Goal: Task Accomplishment & Management: Manage account settings

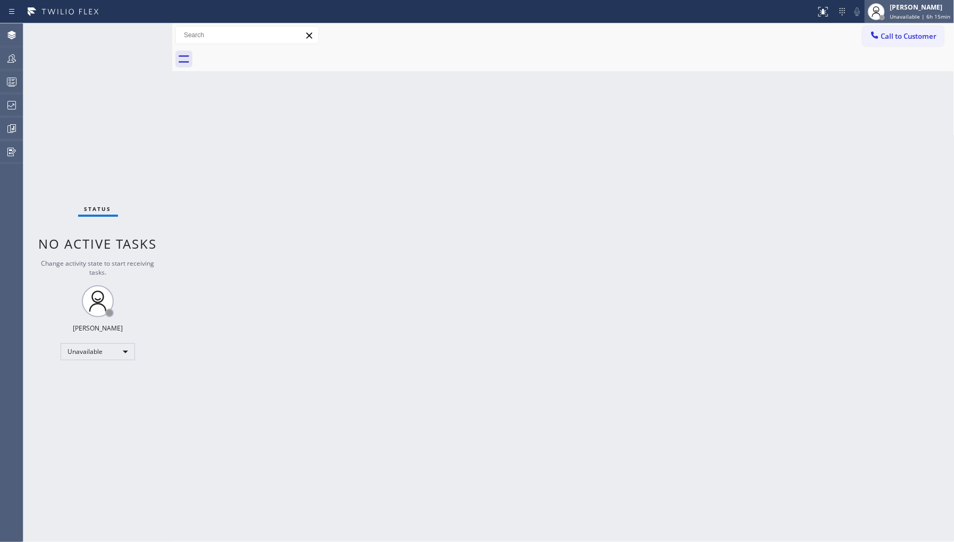
click at [931, 10] on div "[PERSON_NAME]" at bounding box center [920, 7] width 61 height 9
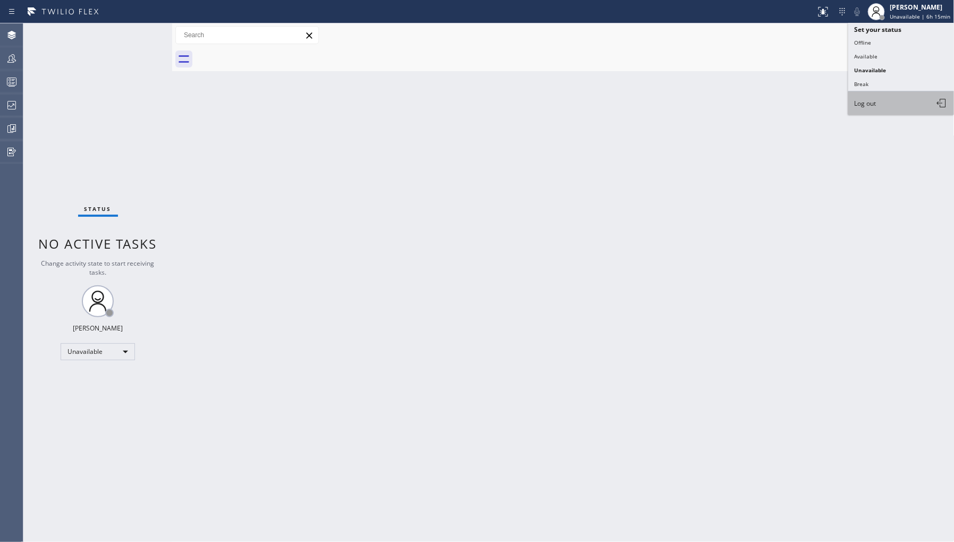
click at [874, 103] on span "Log out" at bounding box center [866, 103] width 22 height 9
